Goal: Check status

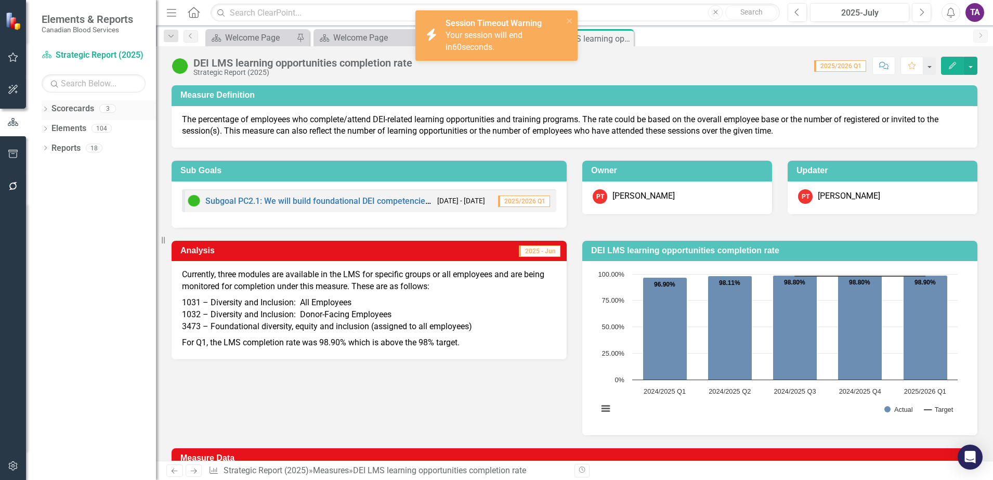
scroll to position [133, 0]
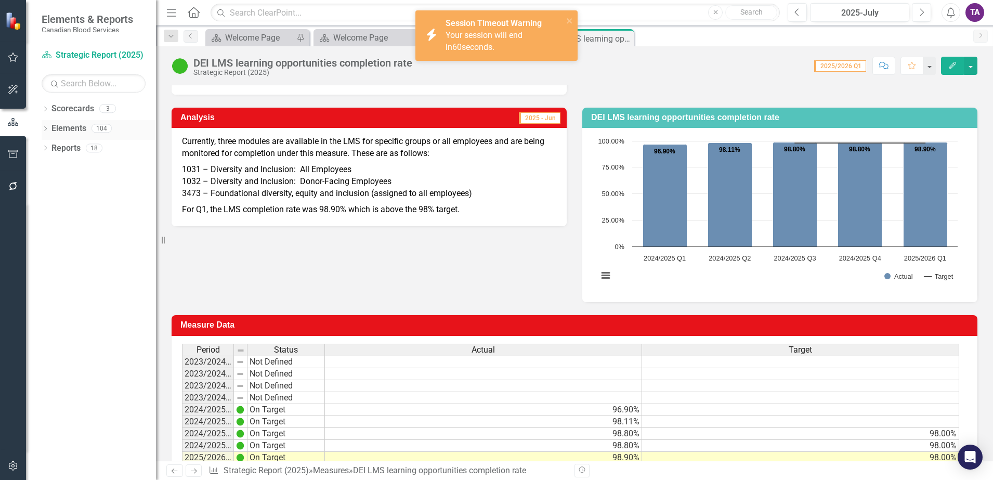
click at [81, 123] on link "Elements" at bounding box center [68, 129] width 35 height 12
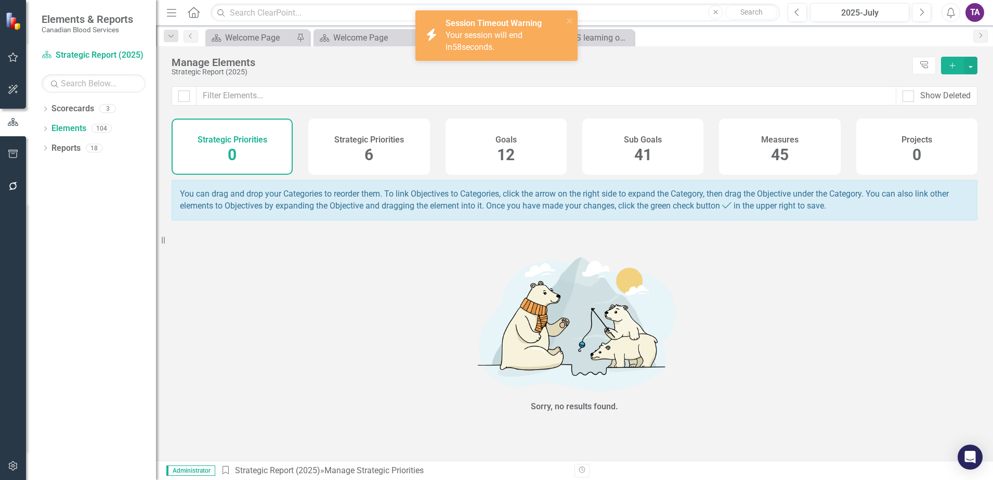
click at [775, 153] on span "45" at bounding box center [780, 155] width 18 height 18
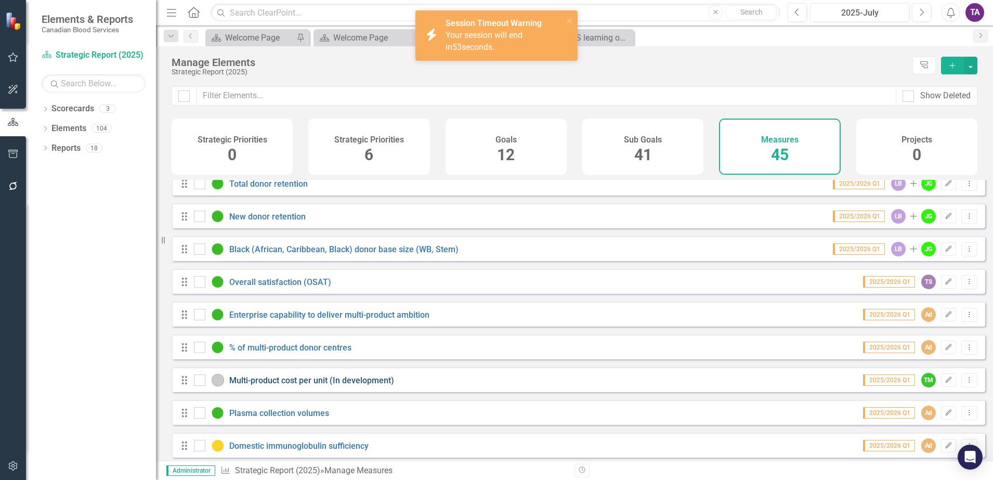
scroll to position [390, 0]
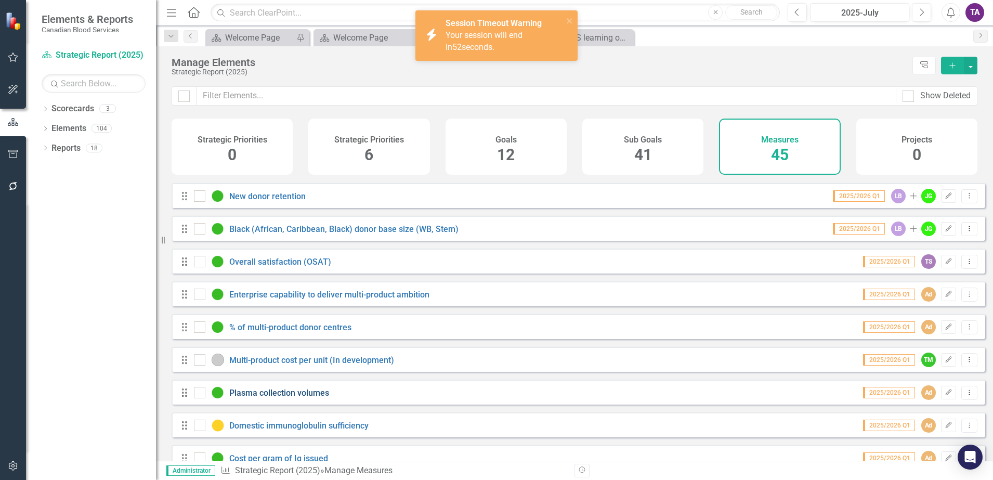
click at [270, 398] on link "Plasma collection volumes" at bounding box center [279, 393] width 100 height 10
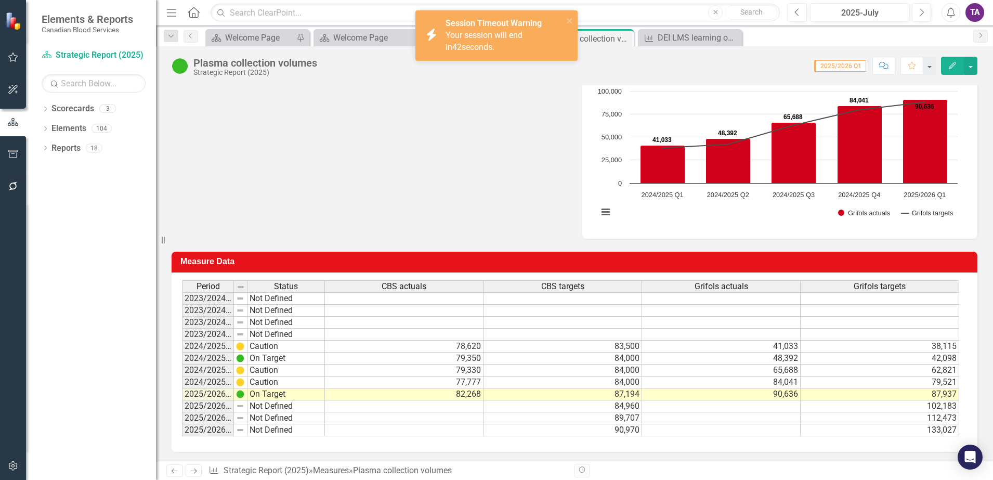
scroll to position [403, 0]
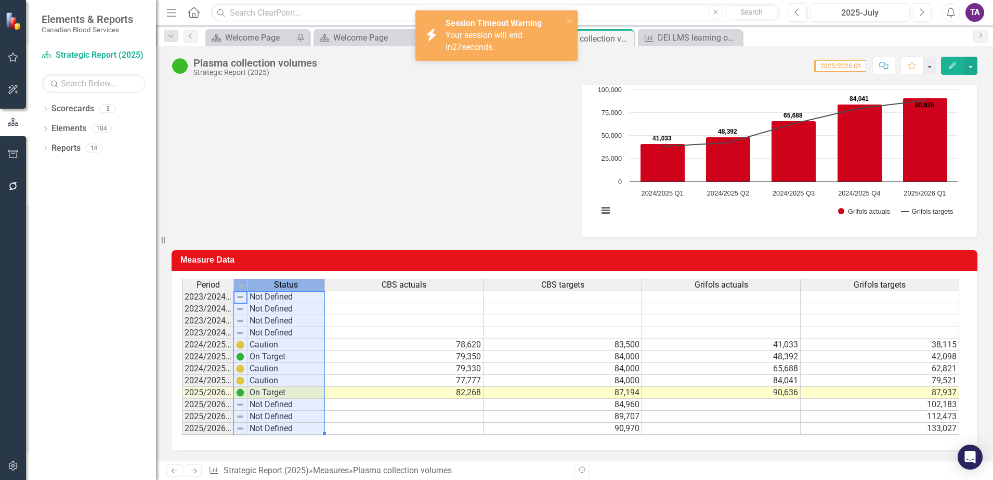
drag, startPoint x: 234, startPoint y: 287, endPoint x: 302, endPoint y: 293, distance: 68.4
click at [304, 293] on div "Period Status CBS actuals CBS targets Grifols actuals Grifols targets 2023/2024…" at bounding box center [570, 357] width 777 height 157
click at [211, 292] on div "Period Status CBS actuals CBS targets Grifols actuals Grifols targets" at bounding box center [570, 286] width 777 height 14
click at [266, 294] on td "Not Defined" at bounding box center [285, 297] width 77 height 12
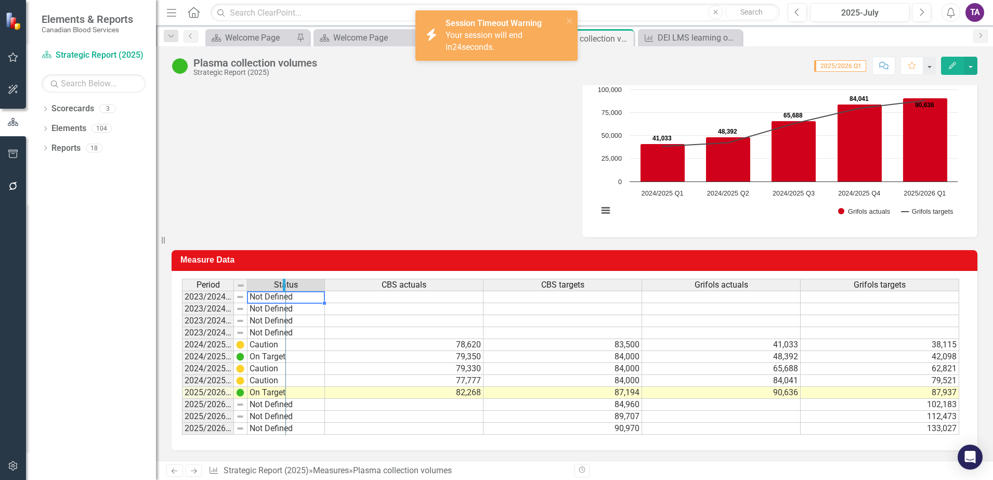
drag, startPoint x: 232, startPoint y: 285, endPoint x: 292, endPoint y: 292, distance: 60.2
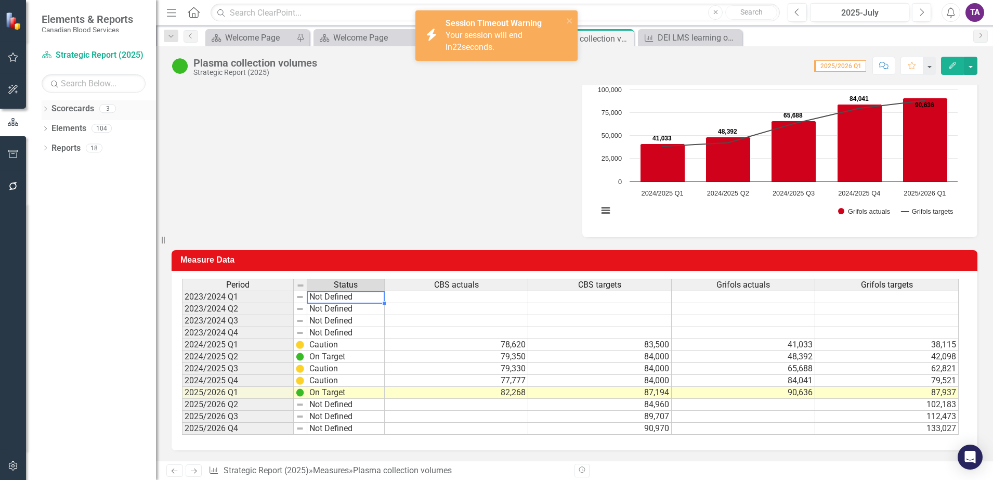
click at [76, 113] on link "Scorecards" at bounding box center [72, 109] width 43 height 12
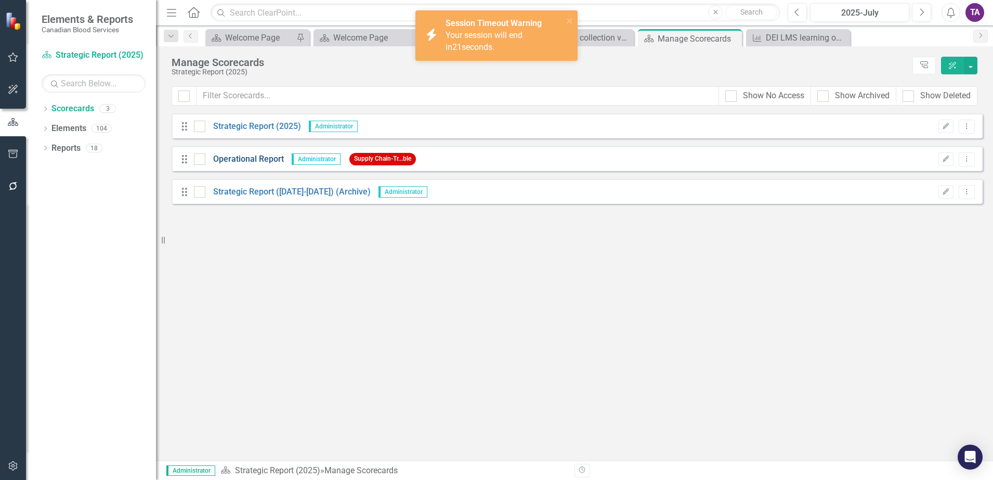
click at [232, 163] on link "Operational Report" at bounding box center [244, 159] width 79 height 12
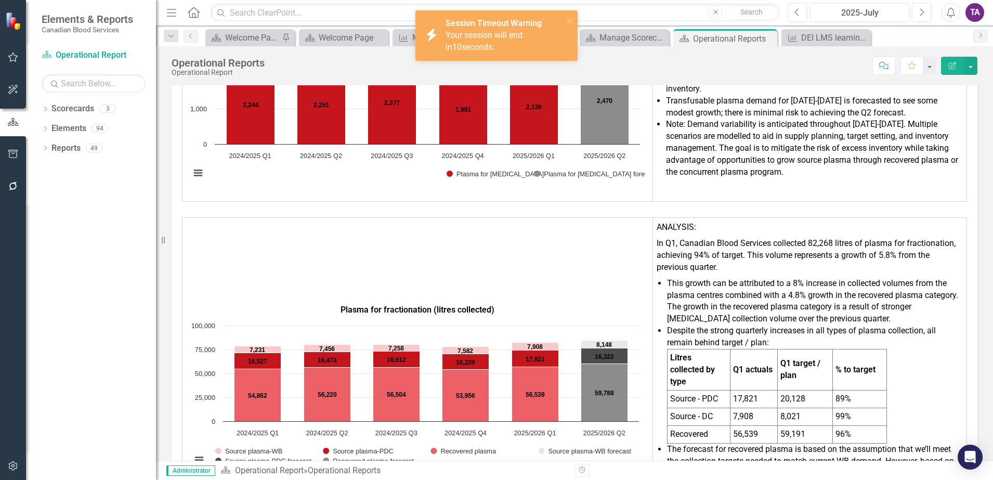
scroll to position [3070, 0]
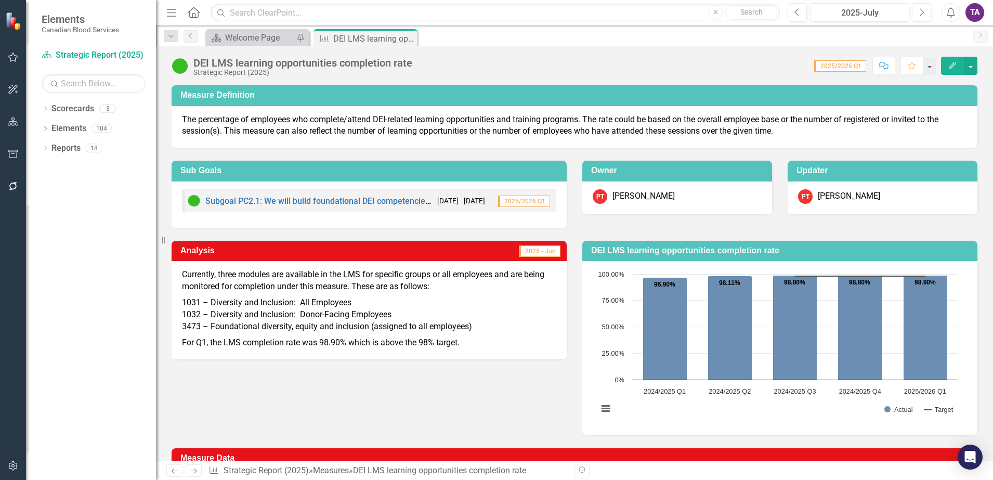
scroll to position [198, 0]
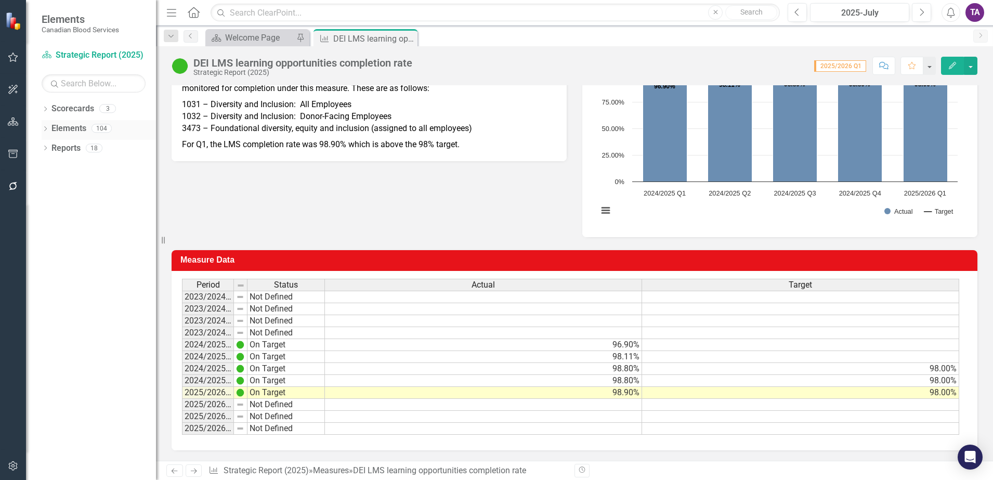
drag, startPoint x: 69, startPoint y: 125, endPoint x: 72, endPoint y: 130, distance: 5.9
click at [69, 125] on link "Elements" at bounding box center [68, 129] width 35 height 12
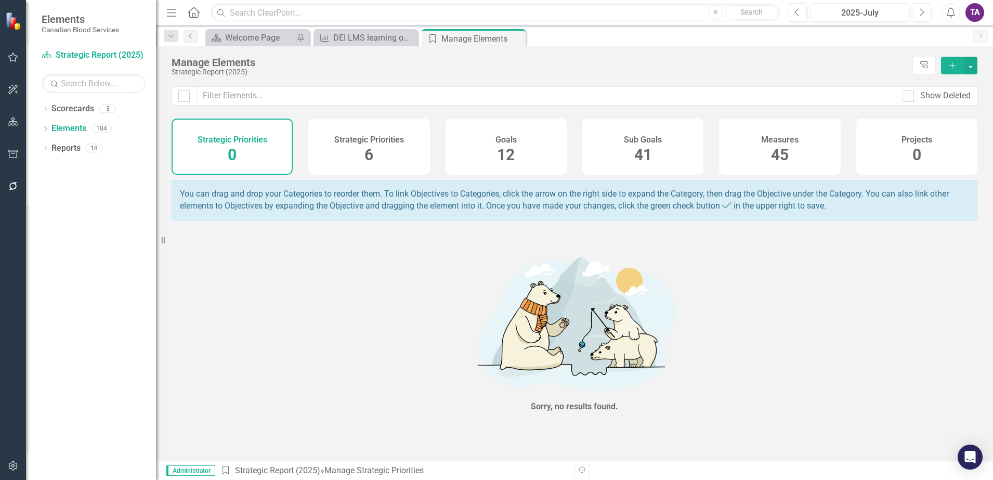
click at [783, 150] on span "45" at bounding box center [780, 155] width 18 height 18
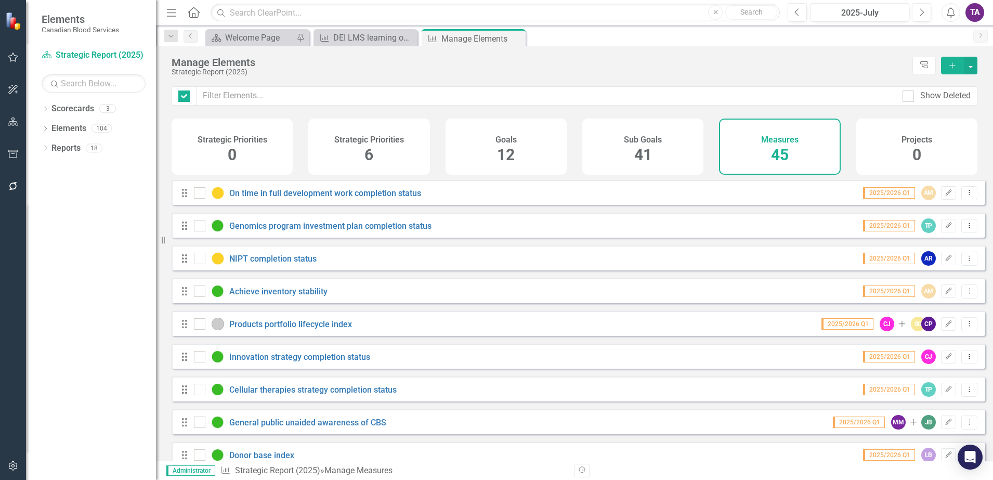
checkbox input "false"
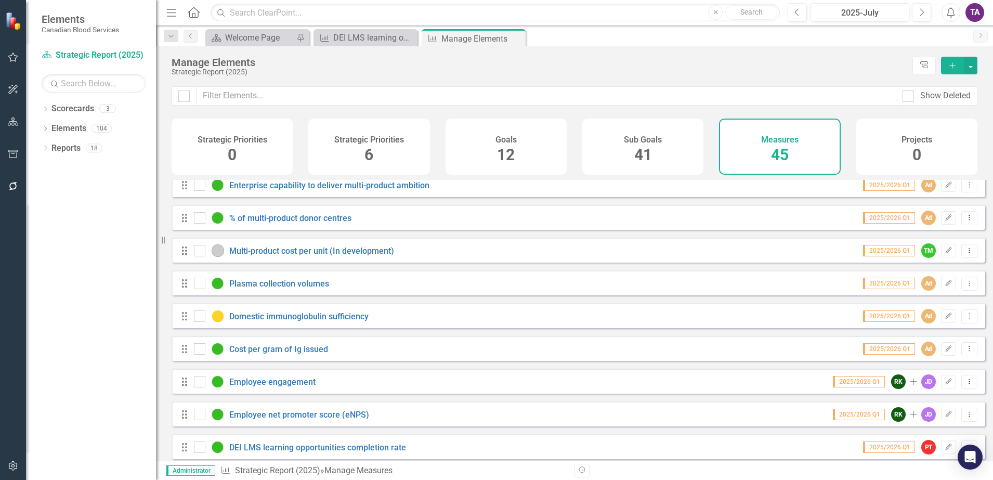
scroll to position [520, 0]
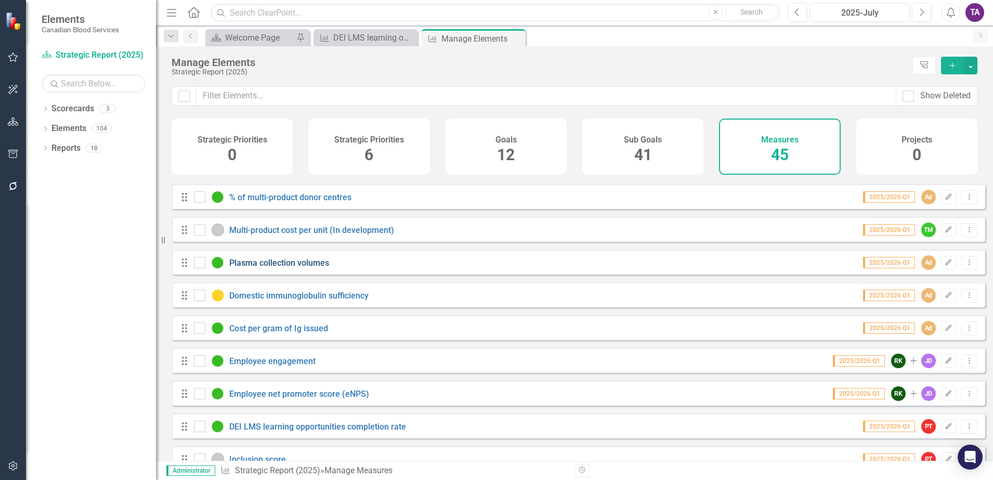
click at [302, 268] on link "Plasma collection volumes" at bounding box center [279, 263] width 100 height 10
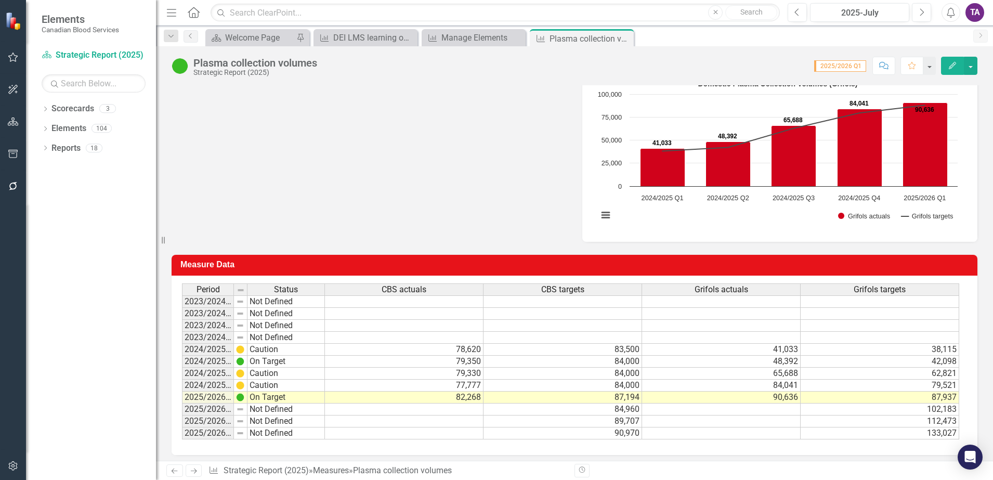
scroll to position [403, 0]
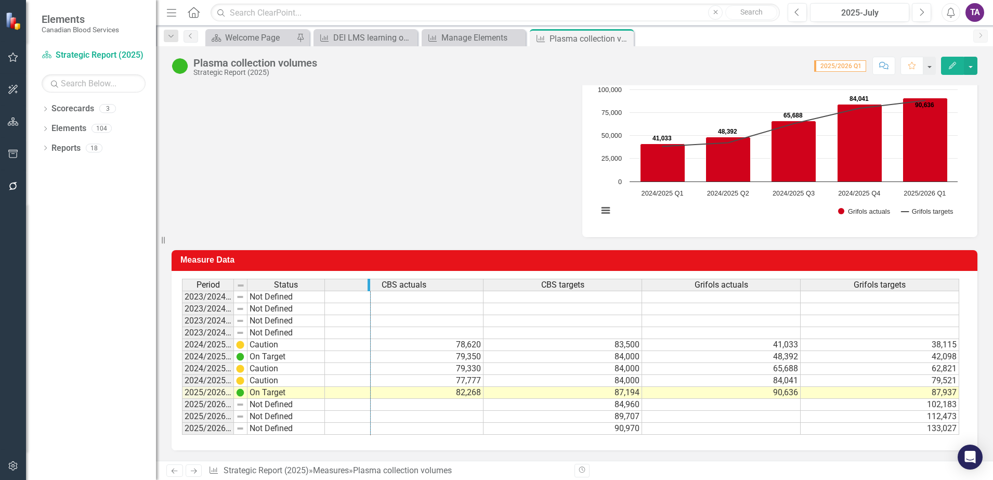
drag, startPoint x: 323, startPoint y: 285, endPoint x: 387, endPoint y: 290, distance: 64.7
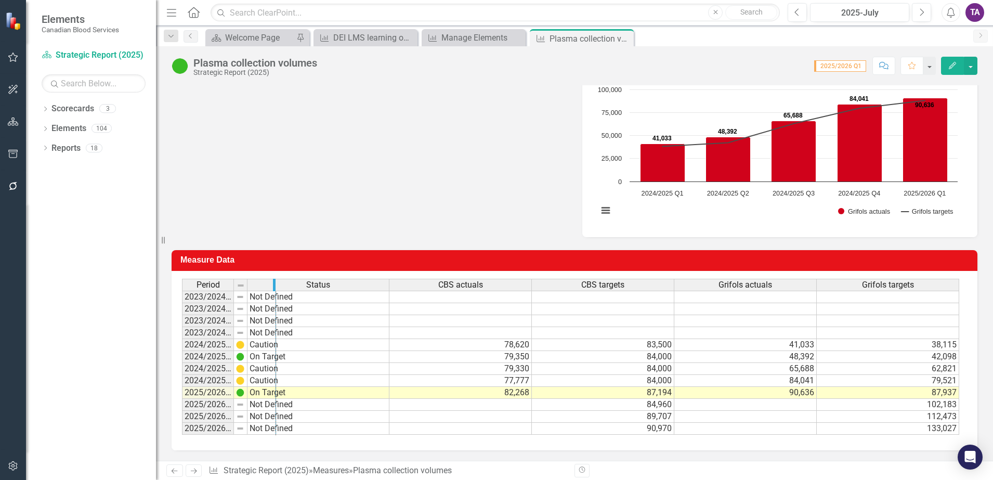
drag, startPoint x: 232, startPoint y: 287, endPoint x: 274, endPoint y: 288, distance: 42.1
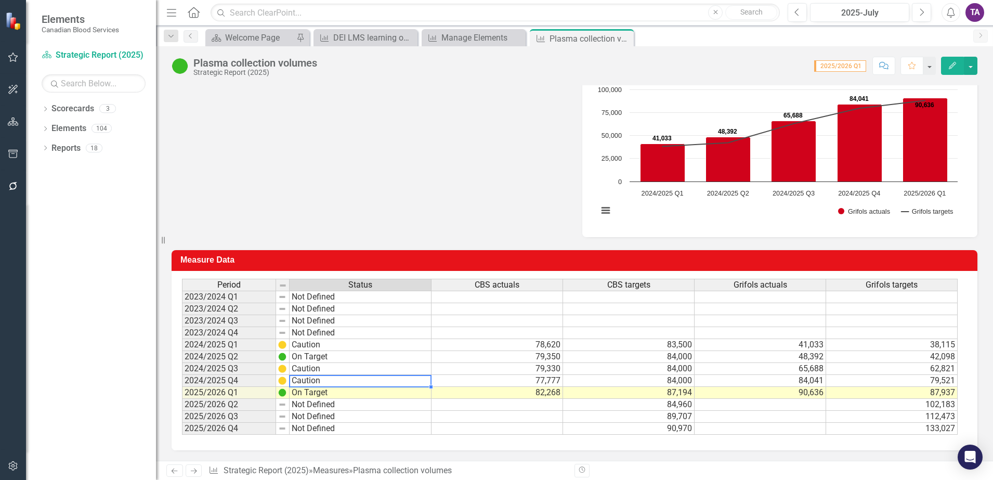
click at [329, 385] on td "Caution" at bounding box center [361, 381] width 142 height 12
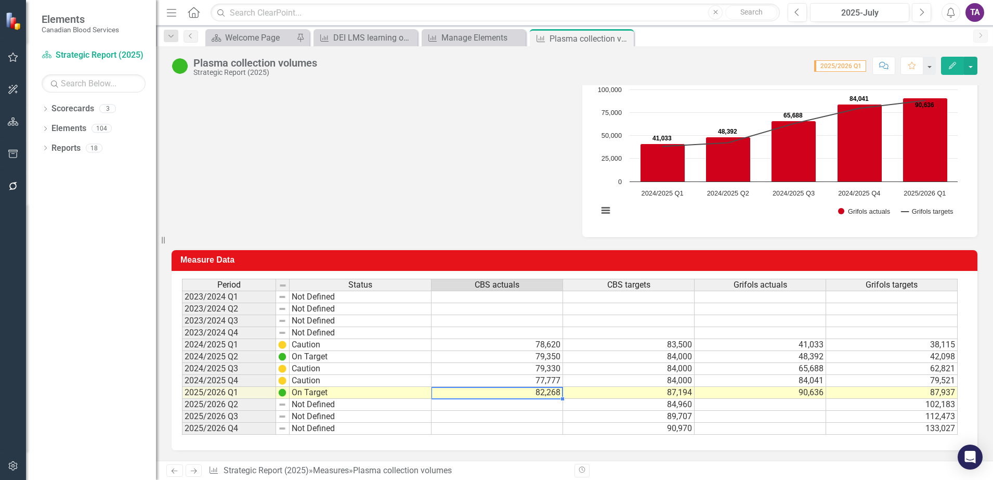
click at [520, 397] on td "82,268" at bounding box center [498, 393] width 132 height 12
